Goal: Task Accomplishment & Management: Manage account settings

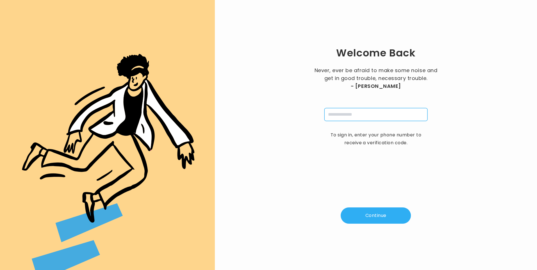
drag, startPoint x: 364, startPoint y: 114, endPoint x: 363, endPoint y: 118, distance: 4.2
click at [364, 114] on input "tel" at bounding box center [375, 114] width 103 height 13
type input "**********"
click at [372, 215] on button "Continue" at bounding box center [375, 215] width 70 height 16
type input "*"
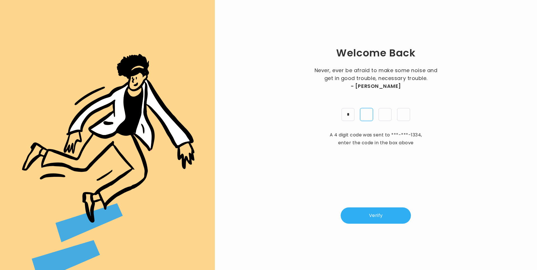
type input "*"
click at [385, 208] on button "Verify" at bounding box center [375, 215] width 70 height 16
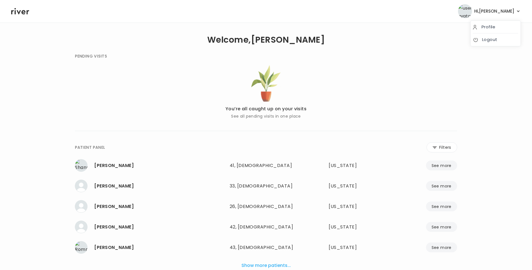
click at [508, 14] on span "Hi, Lisa" at bounding box center [494, 11] width 40 height 8
click at [503, 39] on link "Logout" at bounding box center [495, 40] width 45 height 8
